Goal: Check status: Check status

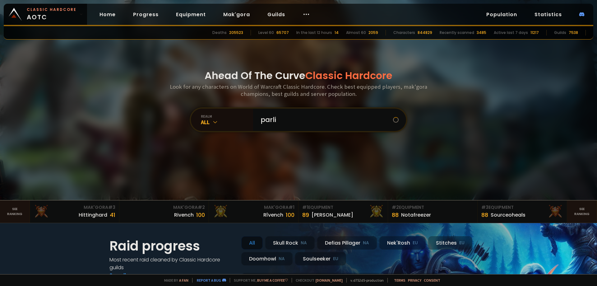
type input "parlip"
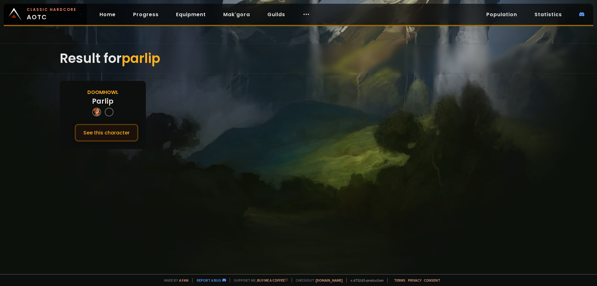
click at [123, 134] on button "See this character" at bounding box center [107, 133] width 64 height 18
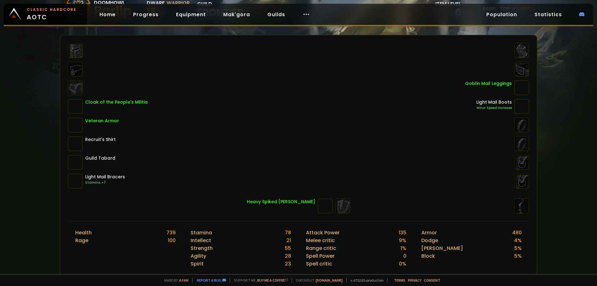
scroll to position [83, 0]
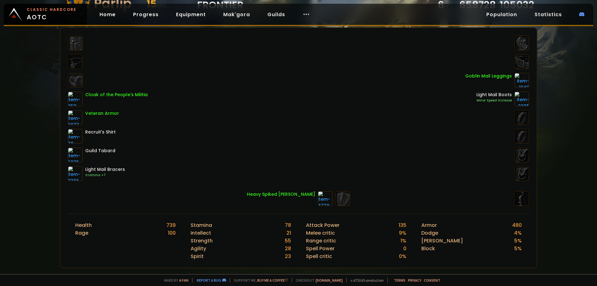
click at [562, 73] on div "Scan character a few seconds ago Doomhowl Parlip Dwarf Warrior 15 58 % guild Fr…" at bounding box center [298, 137] width 597 height 274
